Goal: Information Seeking & Learning: Compare options

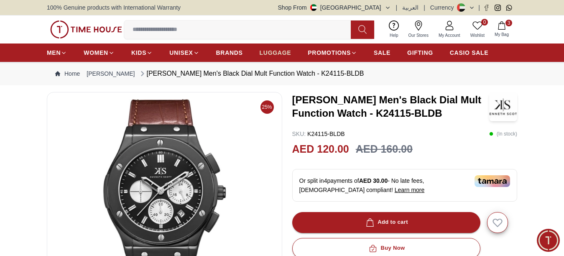
click at [270, 57] on span "LUGGAGE" at bounding box center [276, 53] width 32 height 8
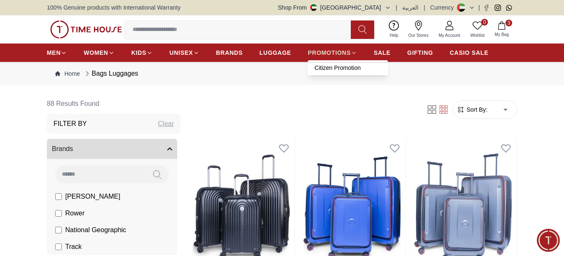
click at [331, 57] on span "PROMOTIONS" at bounding box center [329, 53] width 43 height 8
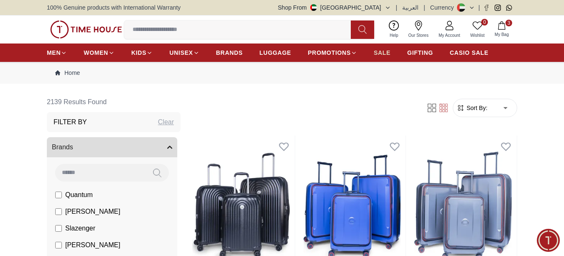
click at [378, 54] on link "SALE" at bounding box center [382, 52] width 17 height 15
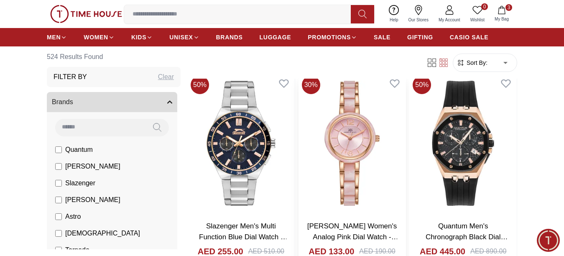
scroll to position [251, 0]
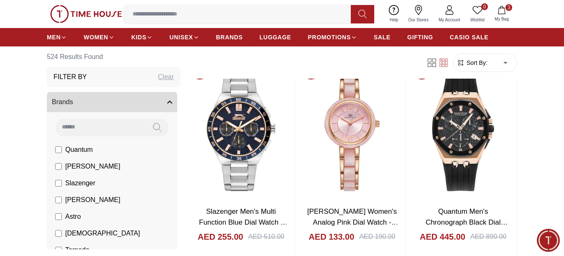
click at [476, 63] on span "Sort By:" at bounding box center [476, 63] width 23 height 8
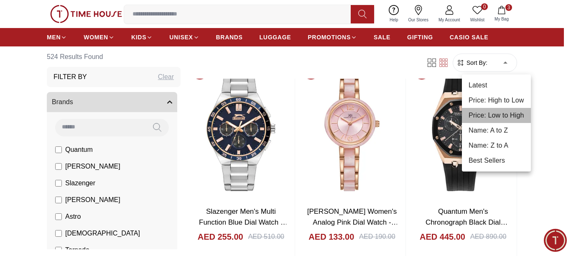
click at [496, 110] on li "Price: Low to High" at bounding box center [496, 115] width 69 height 15
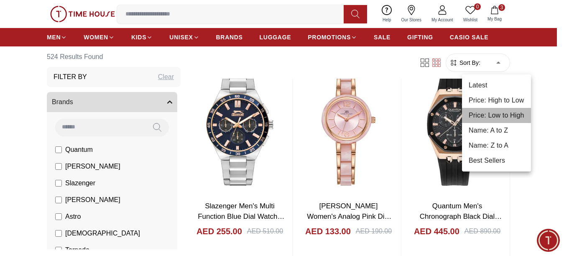
type input "*"
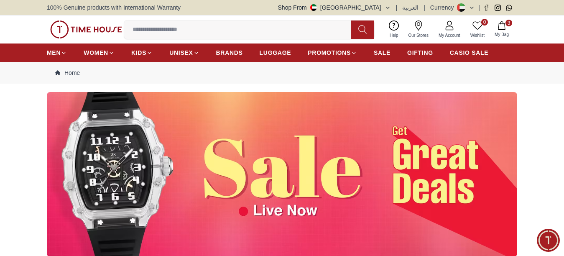
scroll to position [42, 0]
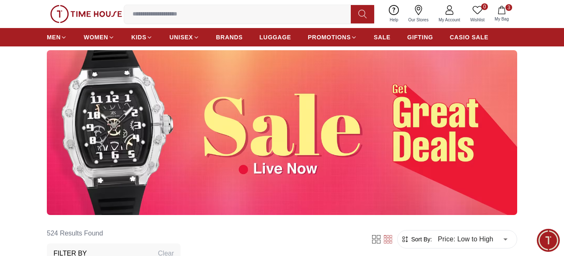
click at [360, 161] on img at bounding box center [282, 132] width 471 height 165
click at [100, 176] on img at bounding box center [282, 132] width 471 height 165
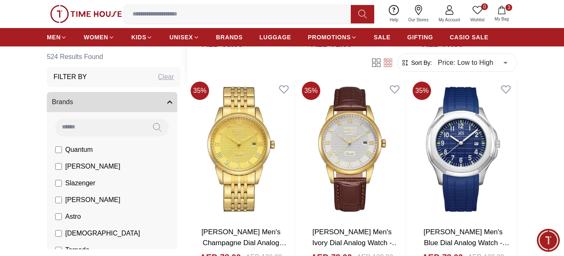
scroll to position [2761, 0]
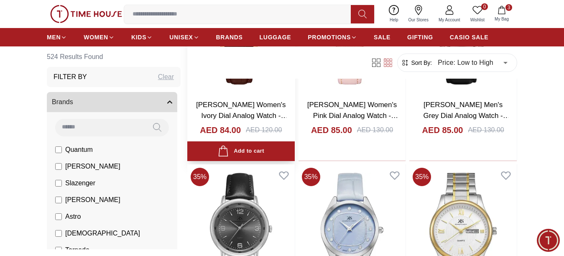
scroll to position [3556, 0]
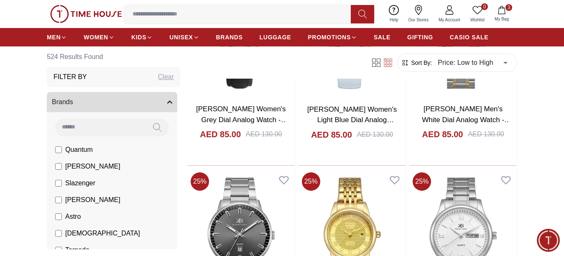
click at [65, 167] on span "[PERSON_NAME]" at bounding box center [92, 166] width 55 height 10
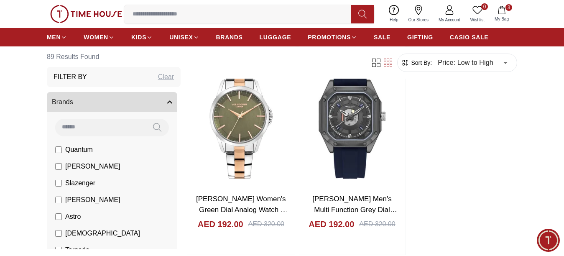
scroll to position [1548, 0]
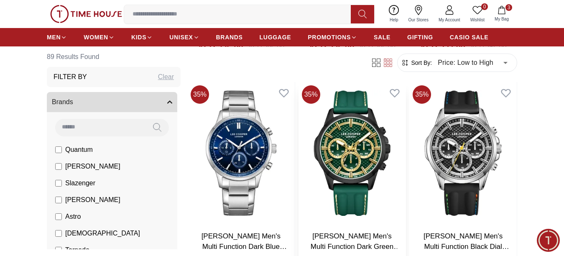
scroll to position [4130, 0]
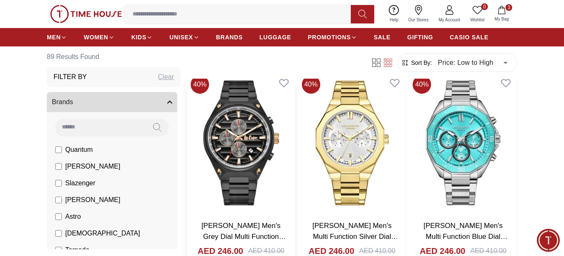
scroll to position [4548, 0]
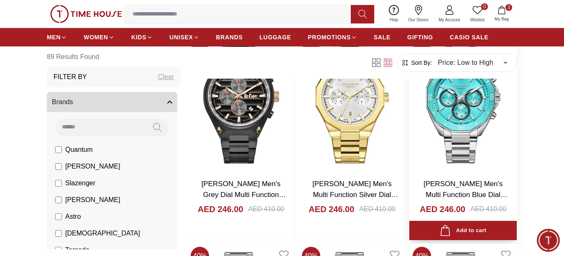
click at [439, 116] on img at bounding box center [464, 101] width 108 height 142
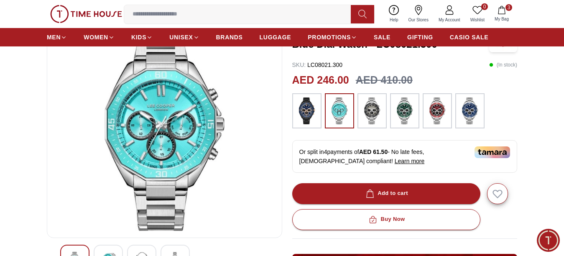
scroll to position [84, 0]
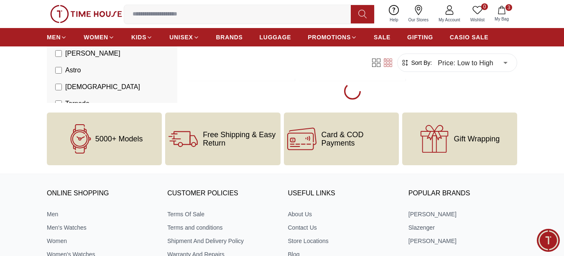
scroll to position [1891, 0]
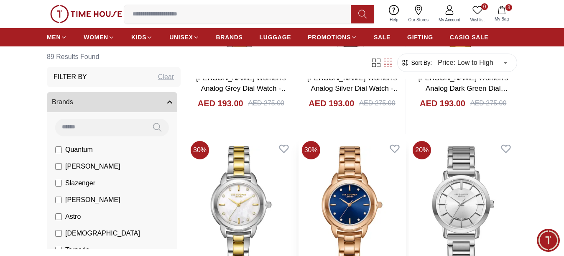
scroll to position [2184, 0]
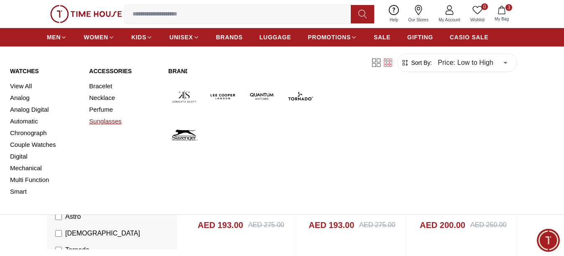
click at [106, 126] on link "Sunglasses" at bounding box center [123, 121] width 69 height 12
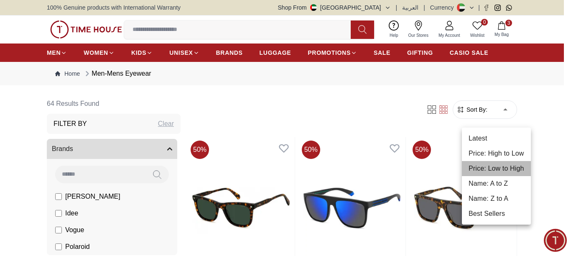
click at [497, 164] on li "Price: Low to High" at bounding box center [496, 168] width 69 height 15
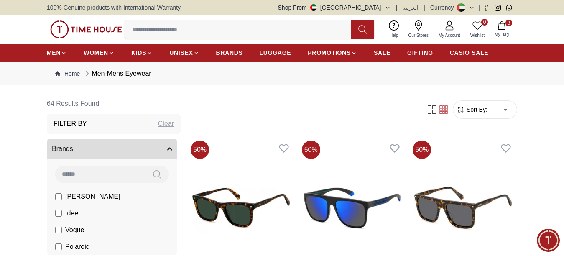
type input "*"
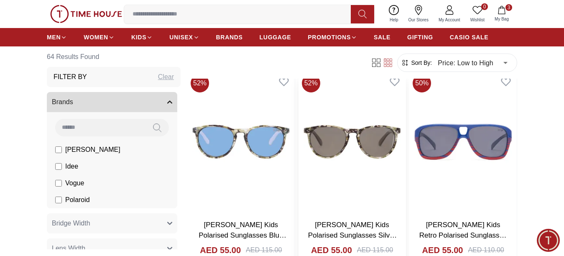
scroll to position [1339, 0]
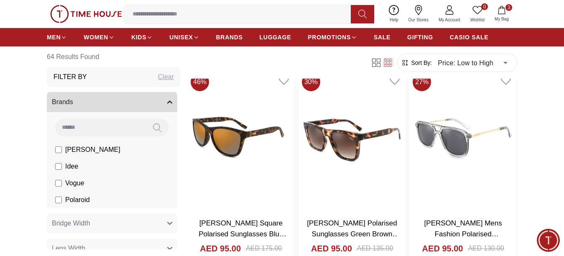
scroll to position [2458, 0]
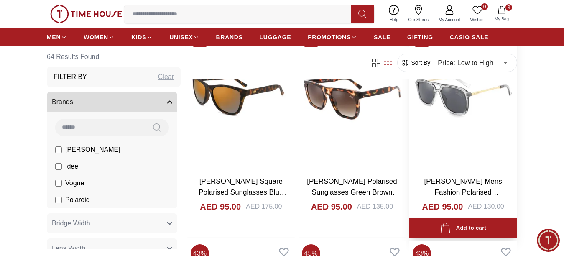
click at [471, 126] on img at bounding box center [464, 99] width 108 height 142
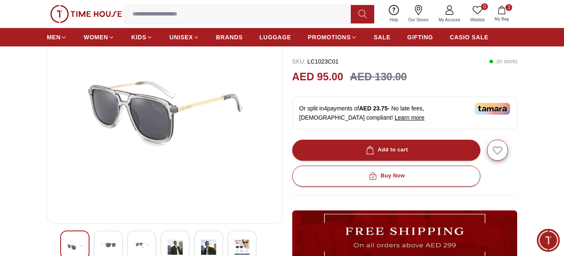
scroll to position [84, 0]
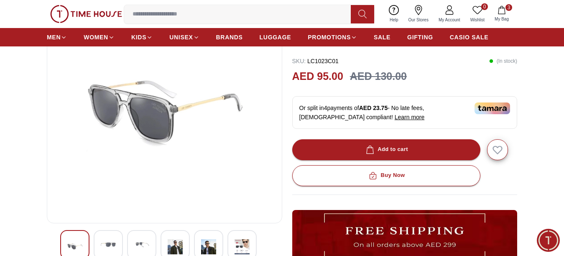
click at [113, 242] on div at bounding box center [108, 244] width 29 height 29
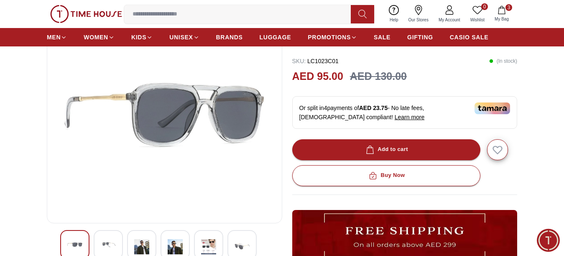
click at [141, 243] on img at bounding box center [141, 246] width 15 height 19
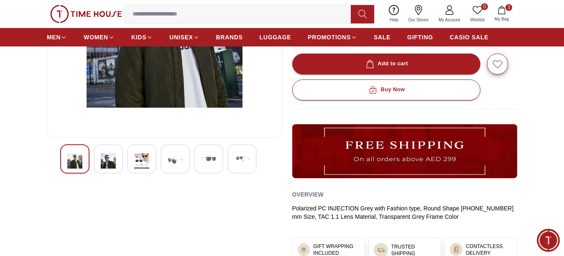
scroll to position [209, 0]
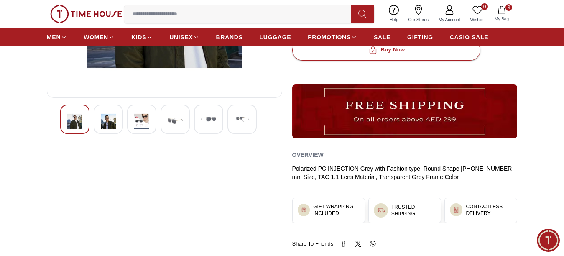
click at [169, 131] on img at bounding box center [175, 121] width 15 height 19
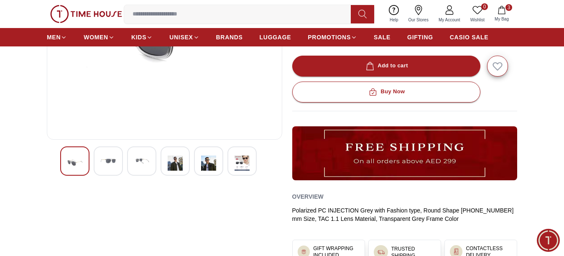
scroll to position [0, 0]
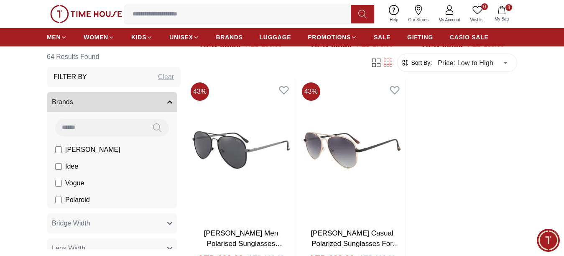
scroll to position [1339, 0]
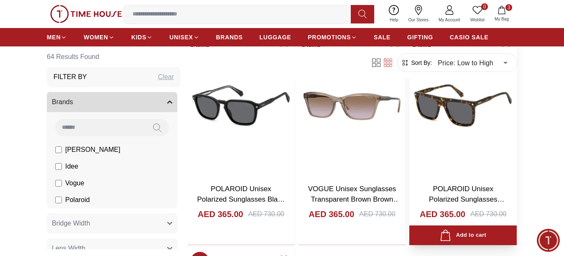
scroll to position [2677, 0]
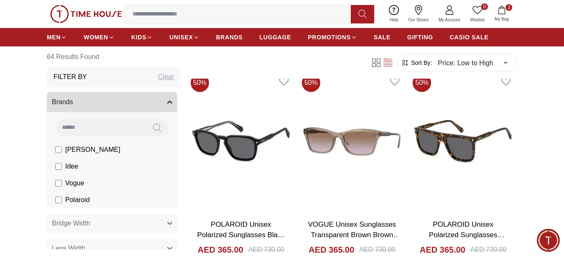
scroll to position [2510, 0]
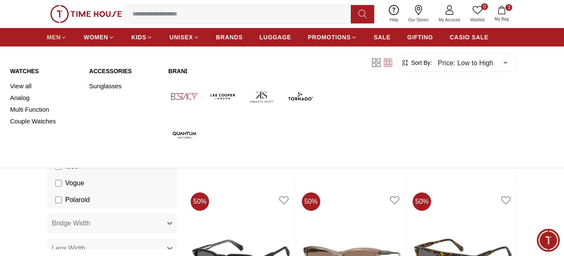
click at [61, 41] on icon at bounding box center [64, 37] width 6 height 6
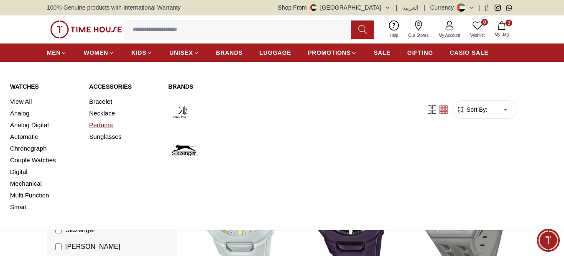
click at [112, 131] on link "Perfume" at bounding box center [123, 125] width 69 height 12
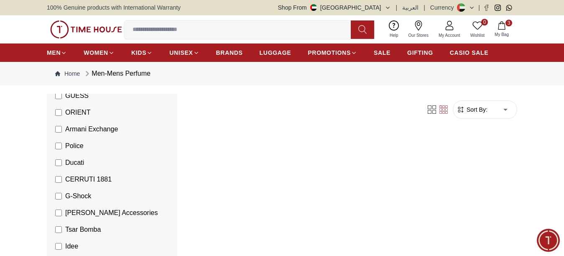
scroll to position [125, 0]
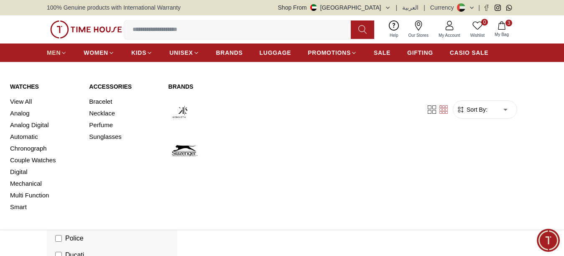
click at [49, 57] on span "MEN" at bounding box center [54, 53] width 14 height 8
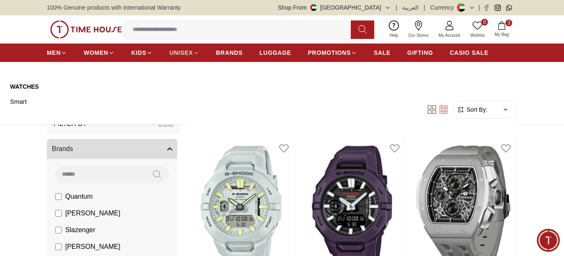
click at [183, 56] on span "UNISEX" at bounding box center [180, 53] width 23 height 8
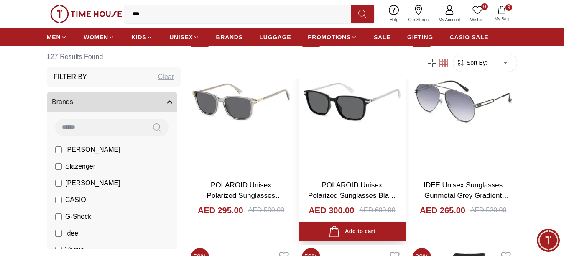
scroll to position [962, 0]
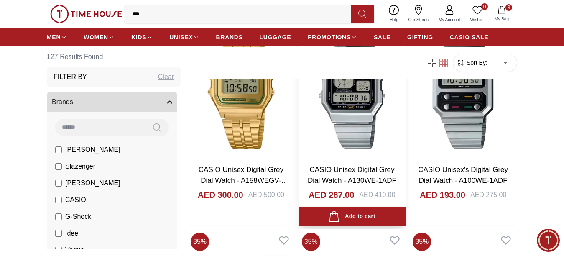
scroll to position [2426, 0]
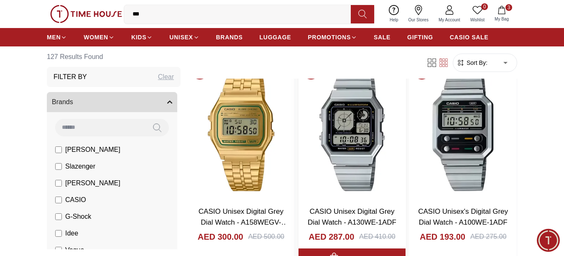
click at [352, 113] on img at bounding box center [353, 129] width 108 height 142
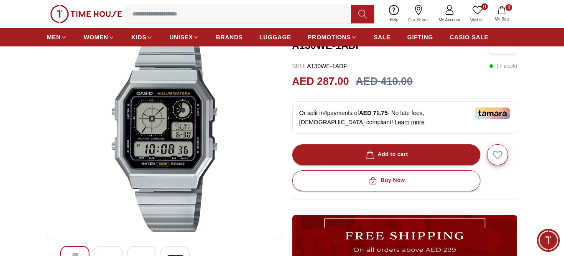
scroll to position [42, 0]
